Goal: Navigation & Orientation: Find specific page/section

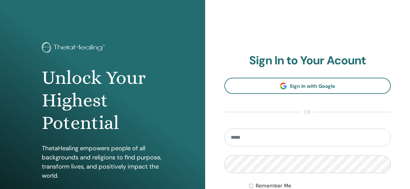
scroll to position [31, 0]
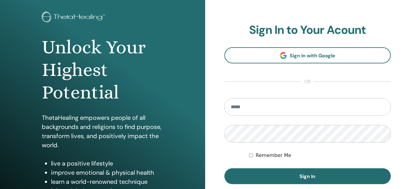
click at [253, 100] on input "email" at bounding box center [307, 107] width 167 height 18
type input "**********"
click at [224, 168] on button "Sign In" at bounding box center [307, 176] width 167 height 16
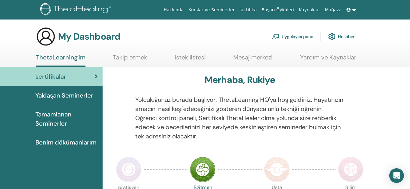
click at [58, 116] on span "Tamamlanan Seminerler" at bounding box center [66, 119] width 62 height 18
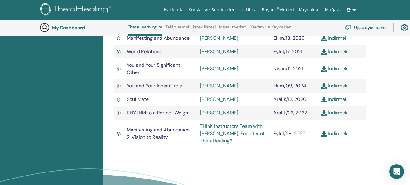
scroll to position [260, 0]
click at [325, 135] on img at bounding box center [323, 133] width 5 height 5
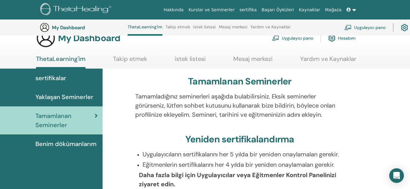
scroll to position [0, 0]
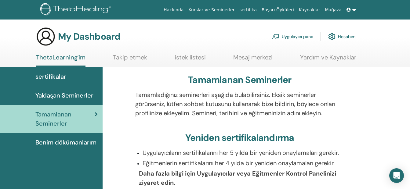
click at [194, 60] on link "istek listesi" at bounding box center [190, 60] width 31 height 12
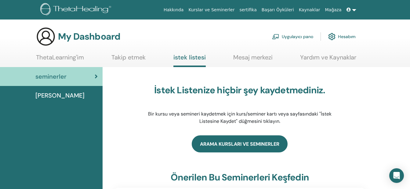
click at [250, 146] on link "Arama Kursları ve Seminerler" at bounding box center [240, 144] width 96 height 17
